Goal: Transaction & Acquisition: Download file/media

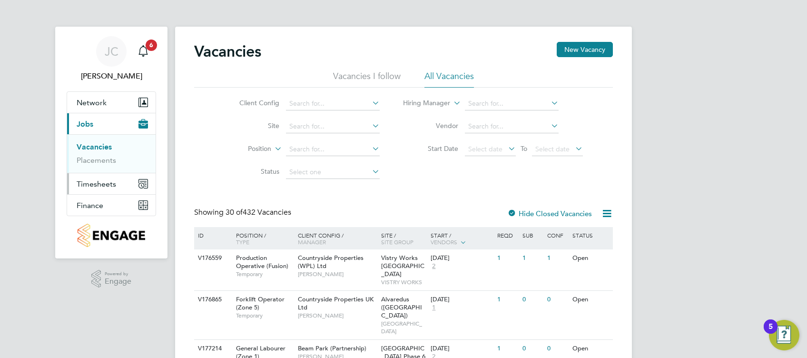
click at [103, 182] on span "Timesheets" at bounding box center [96, 183] width 39 height 9
click at [101, 148] on button "Timesheets" at bounding box center [111, 145] width 88 height 21
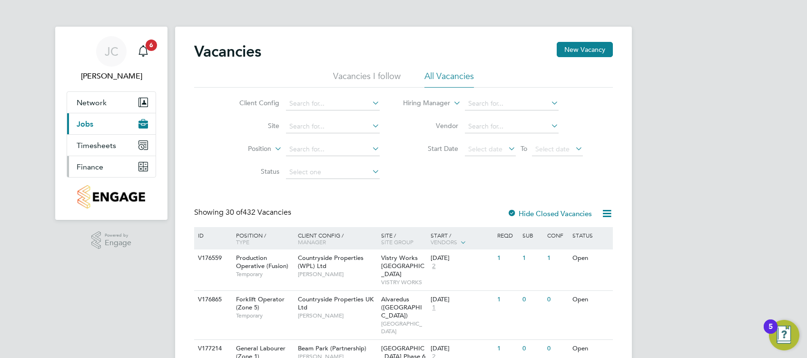
click at [97, 172] on button "Finance" at bounding box center [111, 166] width 88 height 21
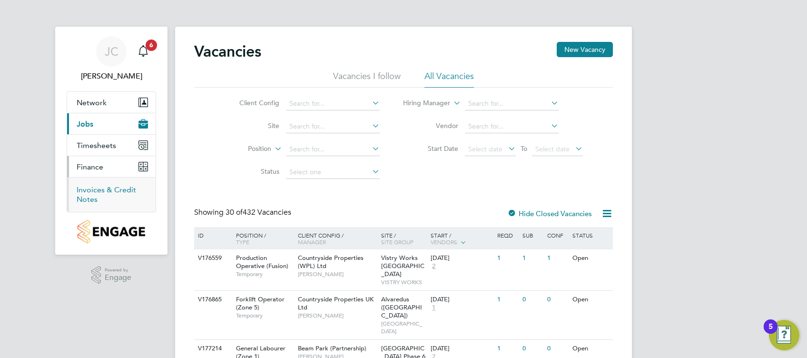
click at [100, 189] on link "Invoices & Credit Notes" at bounding box center [106, 194] width 59 height 19
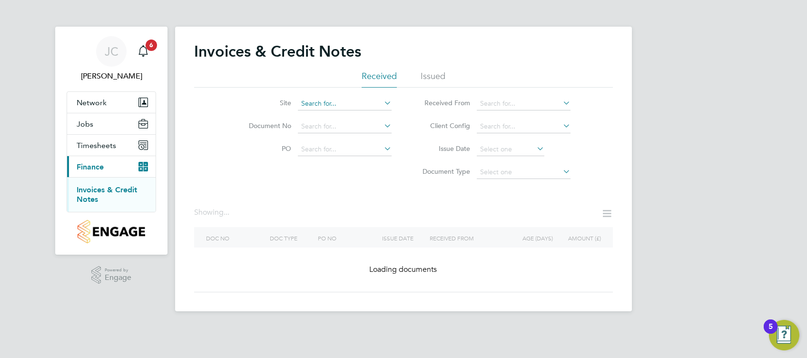
click at [324, 106] on input at bounding box center [345, 103] width 94 height 13
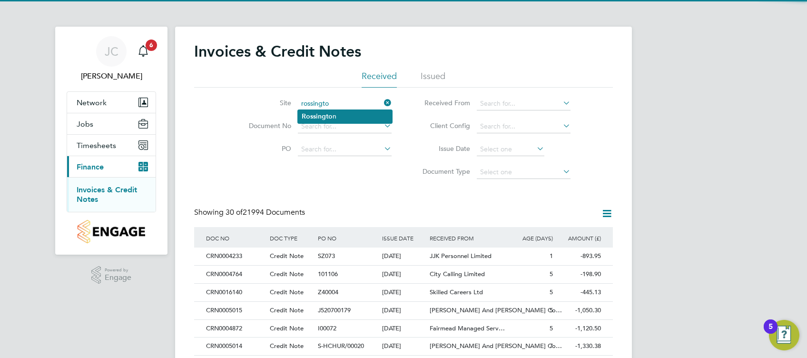
click at [330, 113] on b "Rossingto" at bounding box center [317, 116] width 31 height 8
type input "Rossington"
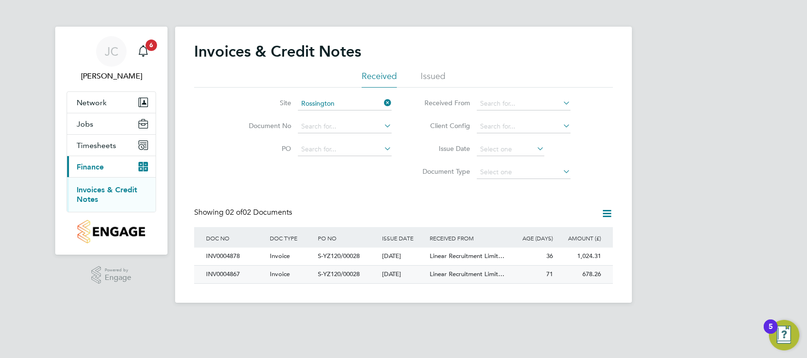
click at [499, 272] on span "Linear Recruitment Limit…" at bounding box center [467, 274] width 75 height 8
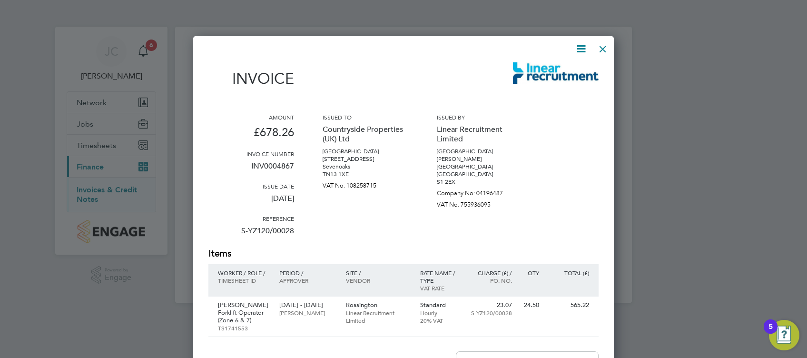
click at [579, 51] on icon at bounding box center [581, 49] width 12 height 12
click at [569, 71] on li "Download Invoice" at bounding box center [553, 71] width 66 height 13
drag, startPoint x: 575, startPoint y: 167, endPoint x: 651, endPoint y: 120, distance: 89.7
click at [575, 167] on div "Amount £678.26 Invoice number INV0004867 Issue date [DATE] Reference S-YZ120/00…" at bounding box center [403, 180] width 390 height 134
click at [601, 46] on div at bounding box center [602, 46] width 17 height 17
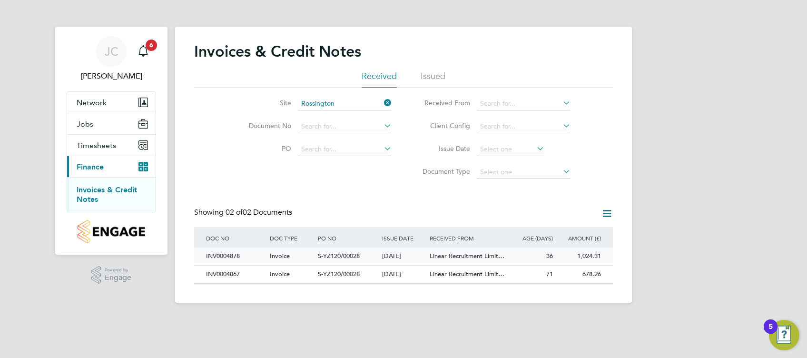
click at [299, 253] on div "Invoice" at bounding box center [291, 256] width 48 height 18
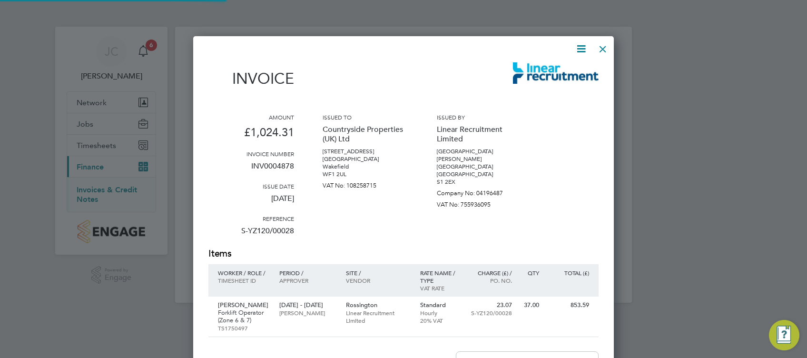
scroll to position [499, 421]
click at [575, 52] on icon at bounding box center [581, 49] width 12 height 12
click at [563, 76] on li "Download Invoice" at bounding box center [553, 71] width 66 height 13
click at [399, 26] on div at bounding box center [403, 179] width 807 height 358
click at [605, 46] on div at bounding box center [602, 46] width 17 height 17
